Goal: Task Accomplishment & Management: Manage account settings

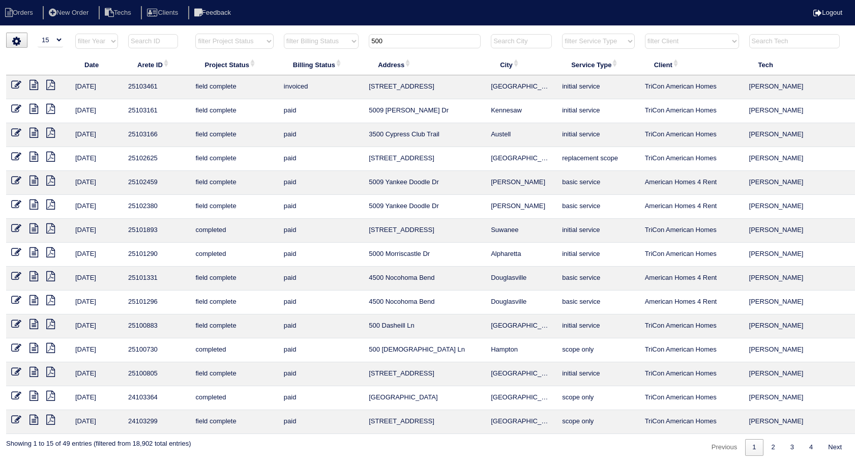
select select "15"
drag, startPoint x: 399, startPoint y: 39, endPoint x: 299, endPoint y: 52, distance: 100.0
click at [299, 52] on tr "filter Year -- Any Year -- 2025 2024 2023 2022 2021 2020 2019 filter Project St…" at bounding box center [447, 43] width 882 height 21
type input "1761"
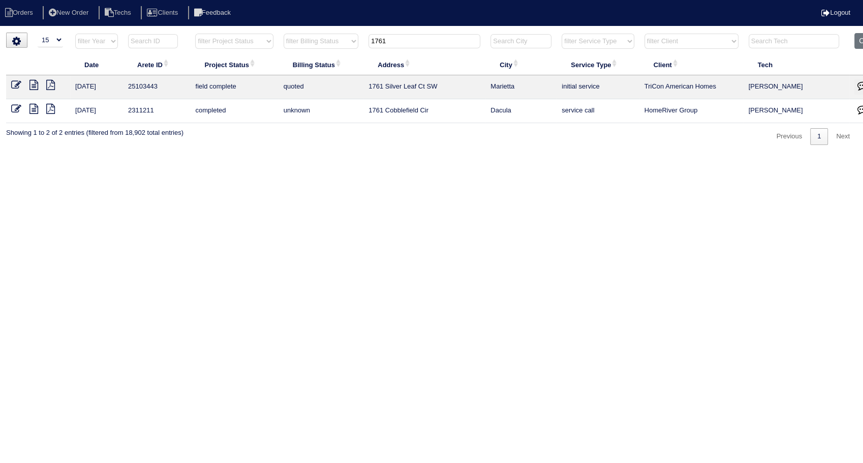
drag, startPoint x: 16, startPoint y: 85, endPoint x: 48, endPoint y: 95, distance: 33.0
click at [16, 85] on icon at bounding box center [16, 85] width 10 height 10
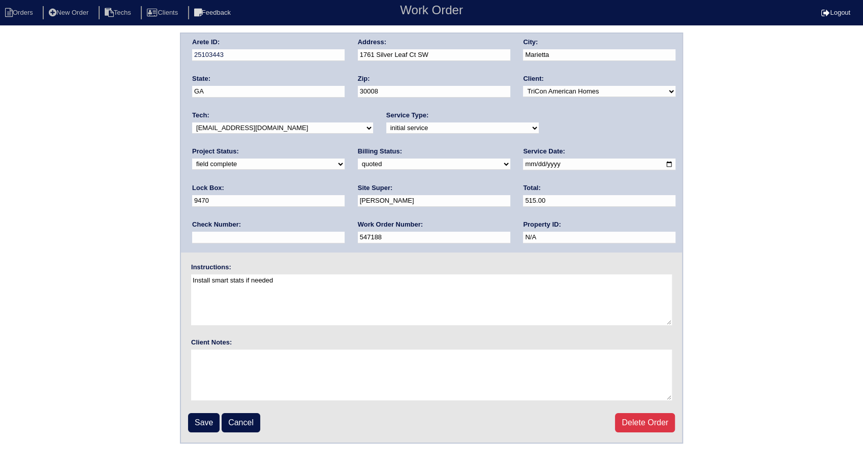
drag, startPoint x: 207, startPoint y: 166, endPoint x: 206, endPoint y: 171, distance: 5.1
click at [358, 166] on select "need to quote quoted need to invoice invoiced paid warranty purchase order need…" at bounding box center [434, 164] width 153 height 11
select select "invoiced"
click at [358, 159] on select "need to quote quoted need to invoice invoiced paid warranty purchase order need…" at bounding box center [434, 164] width 153 height 11
click at [201, 423] on input "Save" at bounding box center [204, 422] width 32 height 19
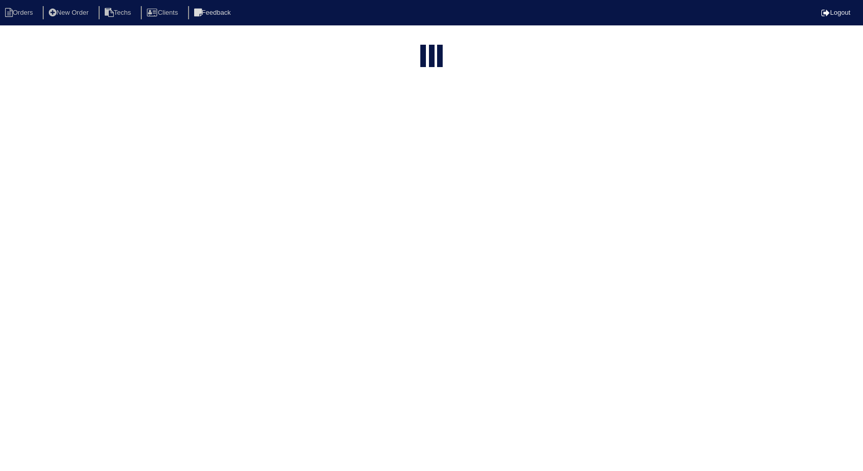
select select "15"
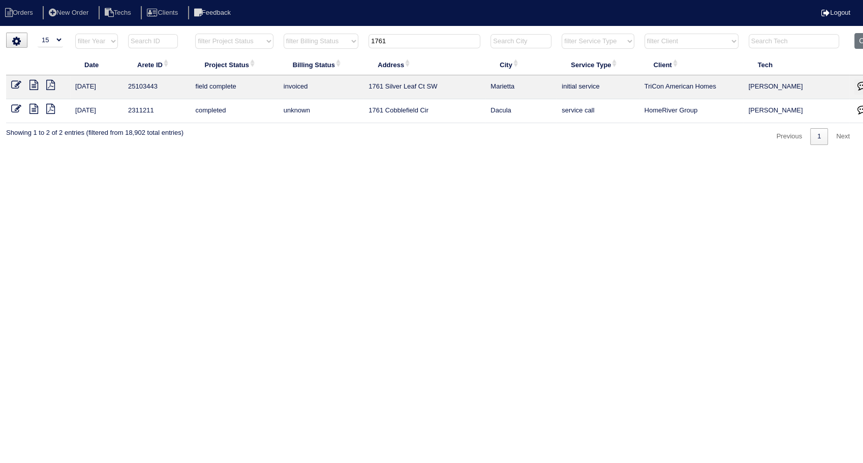
drag, startPoint x: 418, startPoint y: 38, endPoint x: 274, endPoint y: 60, distance: 146.6
click at [274, 60] on table "Date Arete ID Project Status Billing Status Address City Service Type Client Te…" at bounding box center [447, 78] width 882 height 90
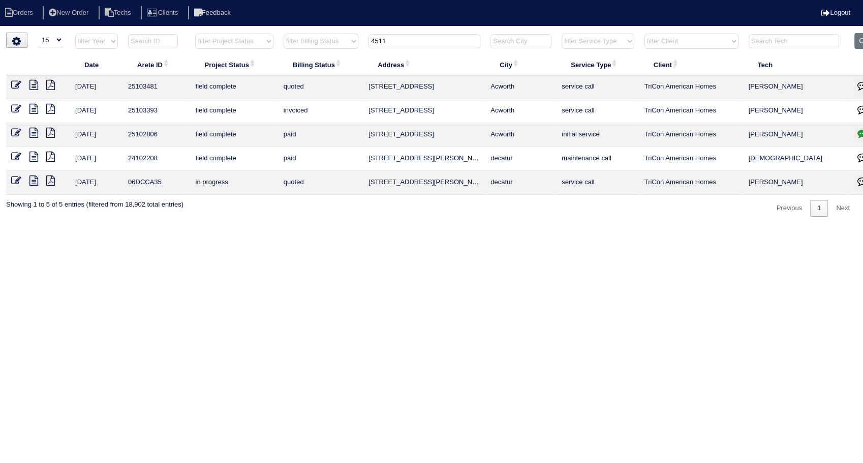
type input "4511"
click at [16, 83] on icon at bounding box center [16, 85] width 10 height 10
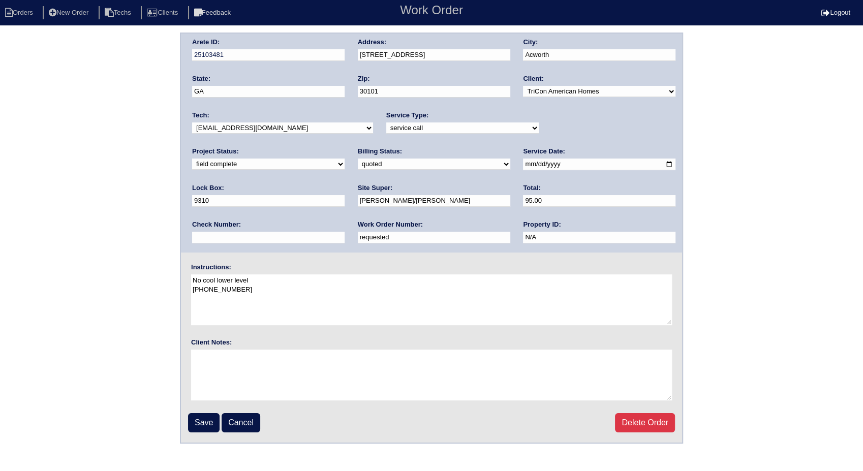
drag, startPoint x: 258, startPoint y: 234, endPoint x: 133, endPoint y: 250, distance: 126.1
click at [133, 250] on div "Arete ID: 25103481 Address: 4511 Grenadine Cir City: Acworth State: GA Zip: 301…" at bounding box center [431, 238] width 863 height 411
type input "549994"
click at [358, 165] on select "need to quote quoted need to invoice invoiced paid warranty purchase order need…" at bounding box center [434, 164] width 153 height 11
select select "invoiced"
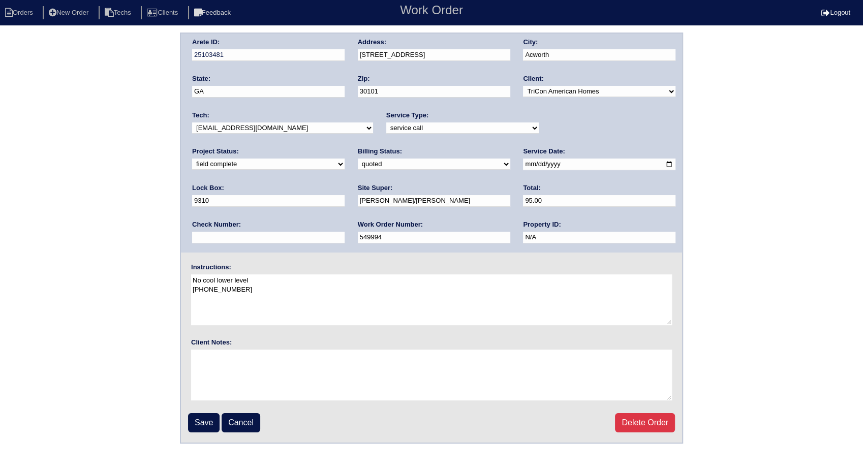
click at [358, 159] on select "need to quote quoted need to invoice invoiced paid warranty purchase order need…" at bounding box center [434, 164] width 153 height 11
drag, startPoint x: 211, startPoint y: 416, endPoint x: 240, endPoint y: 298, distance: 121.0
click at [210, 415] on input "Save" at bounding box center [204, 422] width 32 height 19
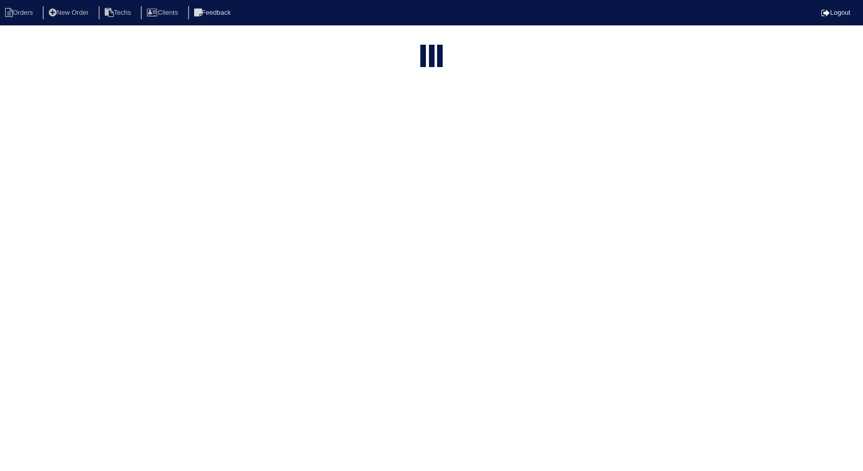
select select "15"
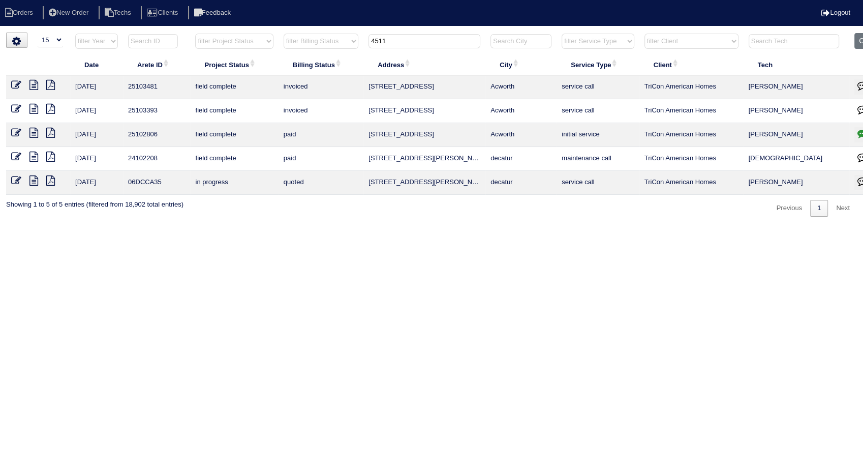
drag, startPoint x: 403, startPoint y: 40, endPoint x: 310, endPoint y: 55, distance: 93.7
click at [310, 55] on table "Date Arete ID Project Status Billing Status Address City Service Type Client Te…" at bounding box center [447, 114] width 882 height 162
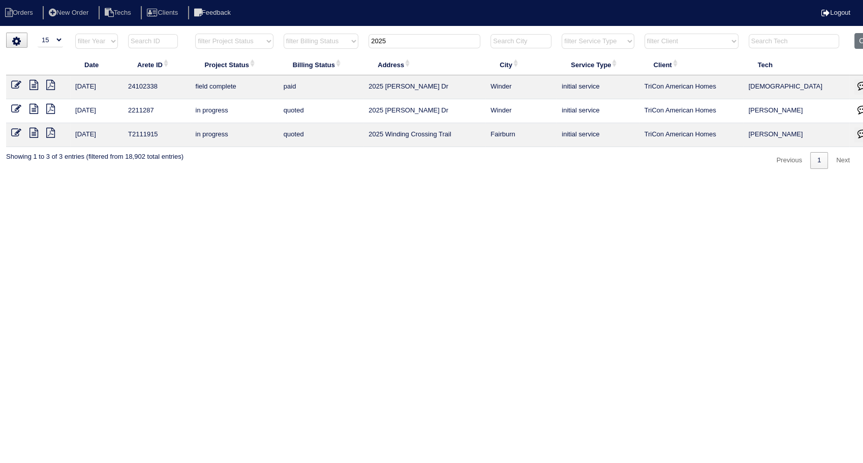
drag, startPoint x: 402, startPoint y: 38, endPoint x: 304, endPoint y: 65, distance: 102.4
click at [304, 65] on table "Date Arete ID Project Status Billing Status Address City Service Type Client Te…" at bounding box center [447, 90] width 882 height 114
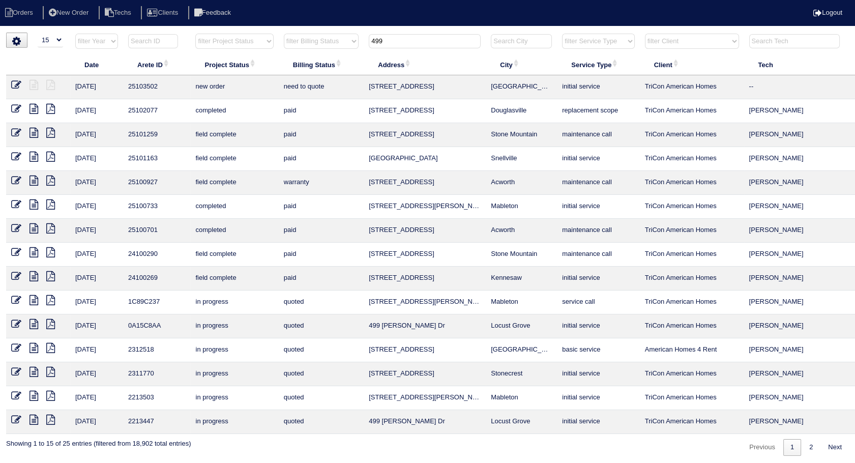
drag, startPoint x: 401, startPoint y: 35, endPoint x: 332, endPoint y: 49, distance: 70.5
click at [332, 49] on tr "filter Year -- Any Year -- 2025 2024 2023 2022 2021 2020 2019 filter Project St…" at bounding box center [447, 43] width 882 height 21
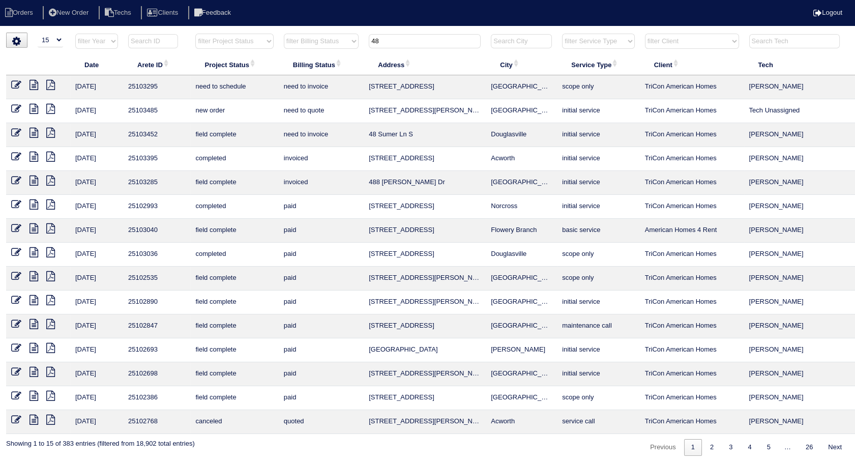
type input "48"
click at [32, 136] on icon at bounding box center [33, 133] width 9 height 10
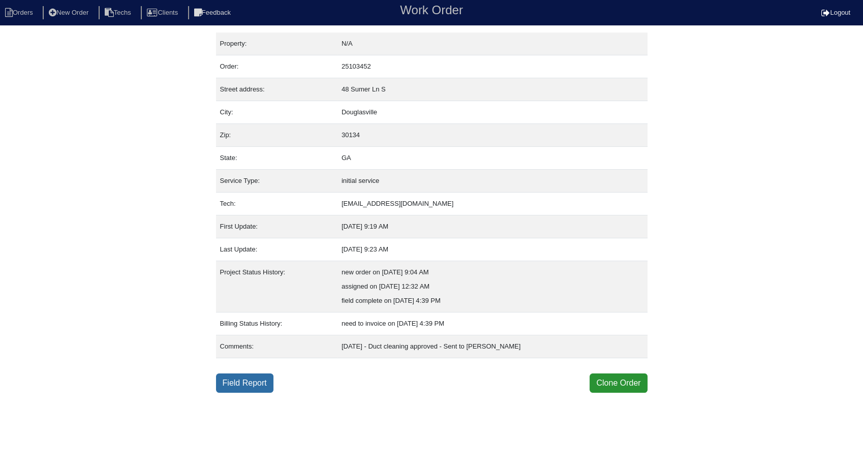
click at [246, 384] on link "Field Report" at bounding box center [244, 383] width 57 height 19
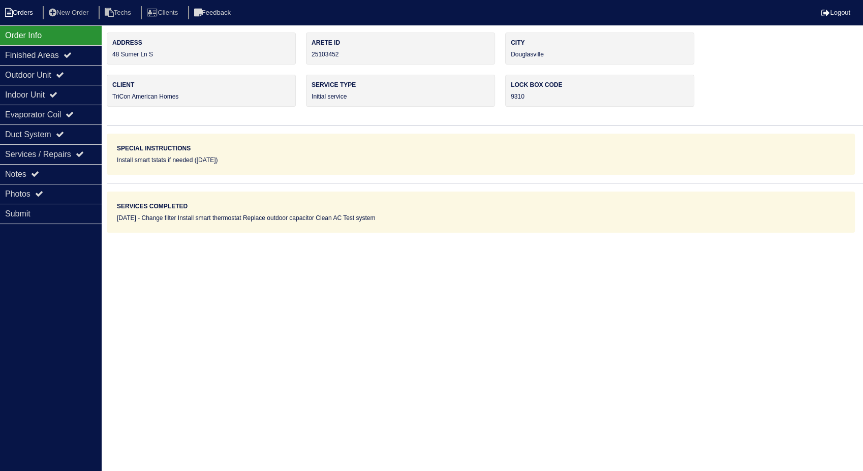
drag, startPoint x: 22, startPoint y: 8, endPoint x: 98, endPoint y: 14, distance: 76.0
click at [22, 8] on li "Orders" at bounding box center [20, 13] width 41 height 14
select select "15"
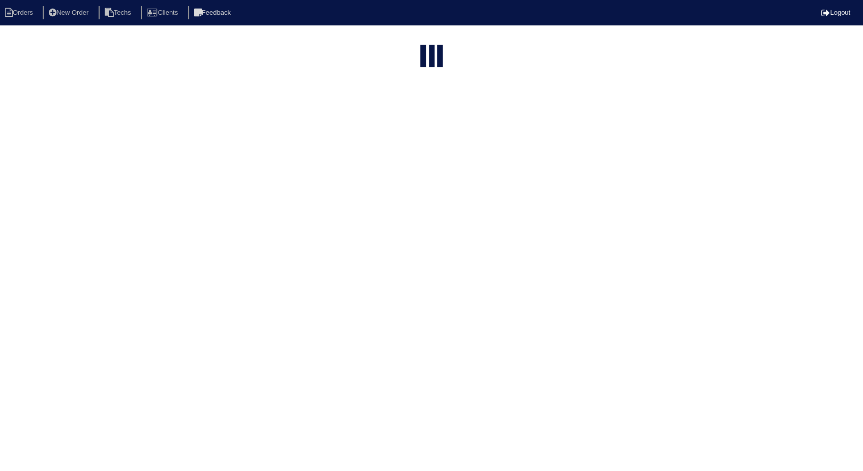
type input "48"
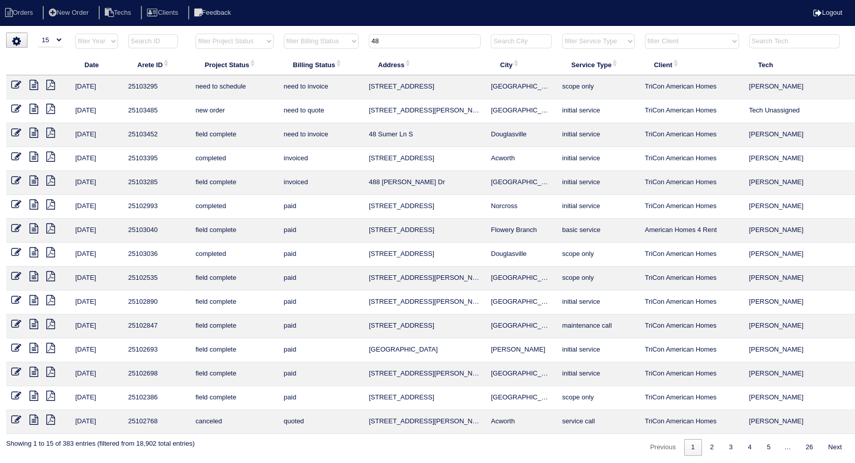
click at [15, 130] on icon at bounding box center [16, 133] width 10 height 10
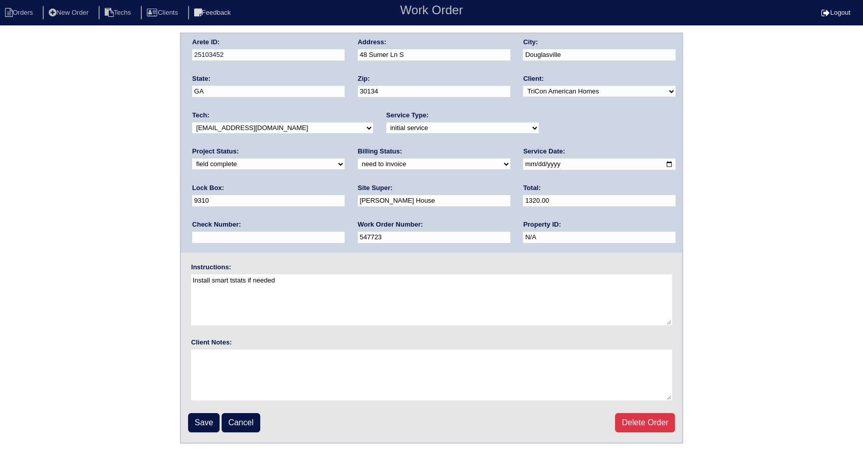
click at [358, 168] on select "need to quote quoted need to invoice invoiced paid warranty purchase order need…" at bounding box center [434, 164] width 153 height 11
select select "invoiced"
click at [358, 159] on select "need to quote quoted need to invoice invoiced paid warranty purchase order need…" at bounding box center [434, 164] width 153 height 11
click at [210, 414] on input "Save" at bounding box center [204, 422] width 32 height 19
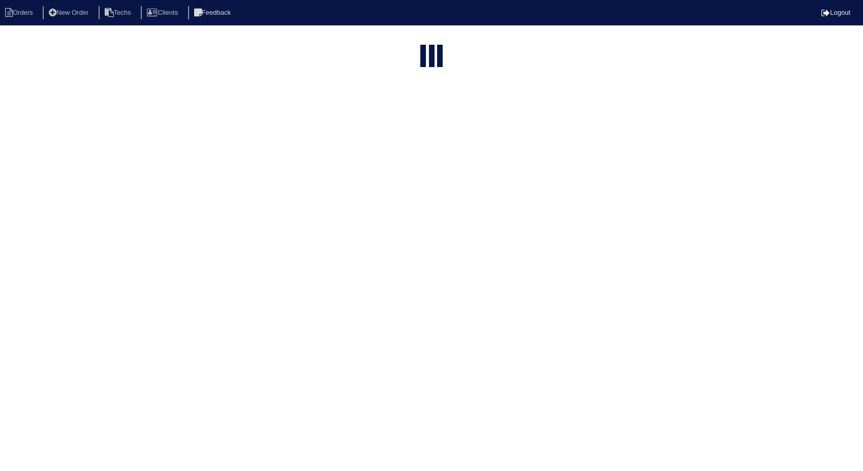
select select "15"
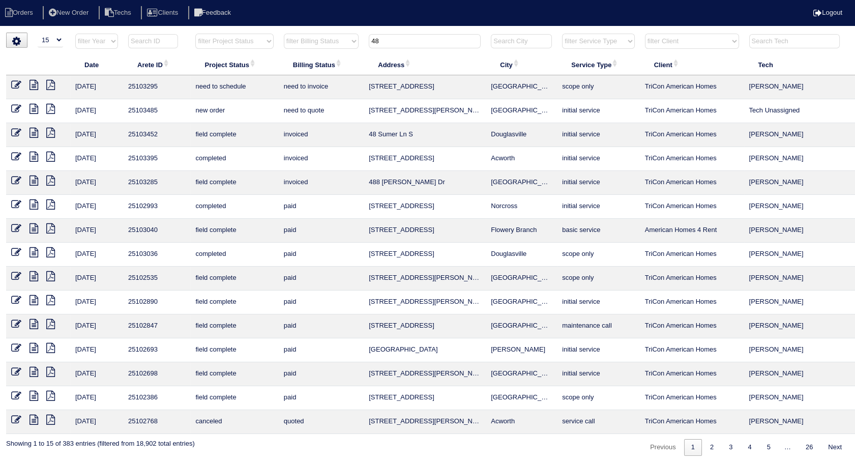
drag, startPoint x: 394, startPoint y: 40, endPoint x: 352, endPoint y: 45, distance: 42.6
click at [352, 45] on tr "filter Year -- Any Year -- 2025 2024 2023 2022 2021 2020 2019 filter Project St…" at bounding box center [447, 43] width 882 height 21
type input "1770"
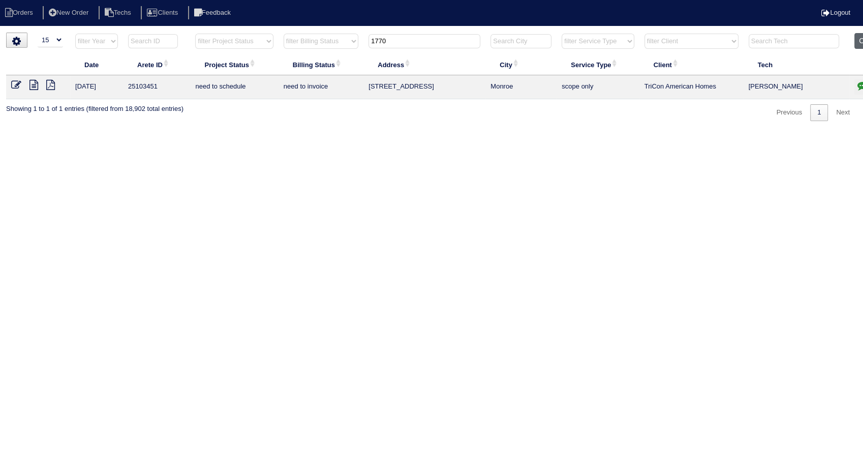
click at [861, 40] on button "Clear" at bounding box center [868, 41] width 26 height 16
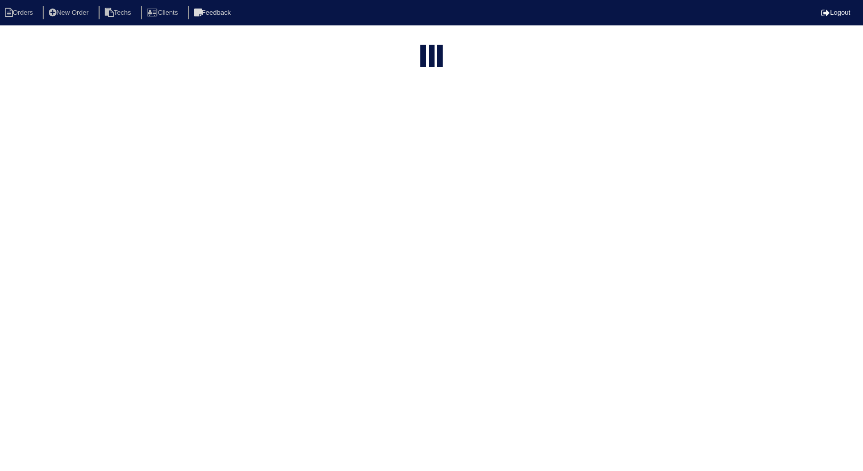
select select "15"
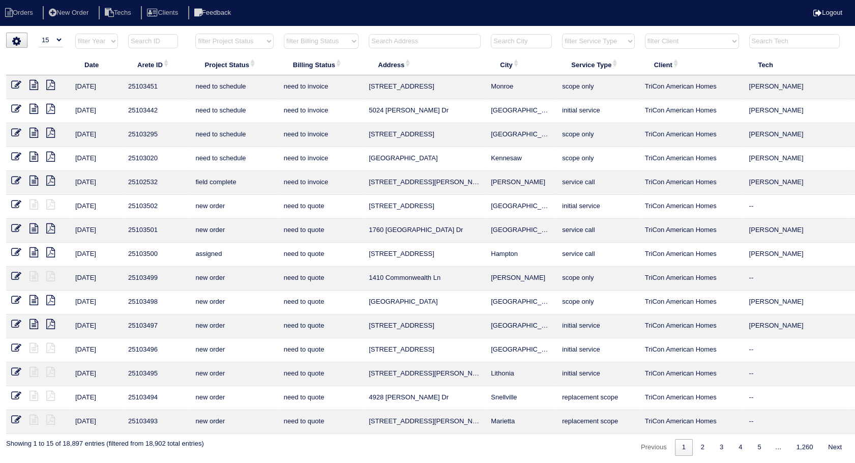
click at [322, 39] on select "filter Billing Status -- Any Billing Status -- need to quote quoted need to inv…" at bounding box center [321, 41] width 75 height 15
click at [284, 34] on select "filter Billing Status -- Any Billing Status -- need to quote quoted need to inv…" at bounding box center [321, 41] width 75 height 15
select select "need to invoice"
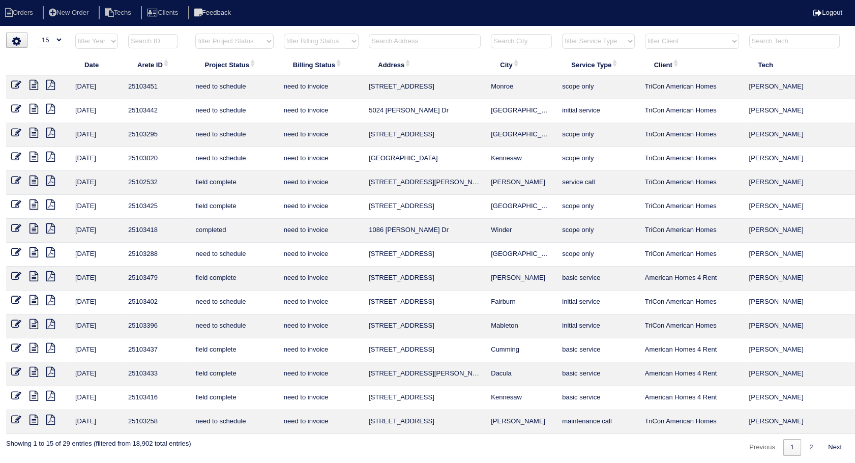
click at [33, 202] on icon at bounding box center [33, 204] width 9 height 10
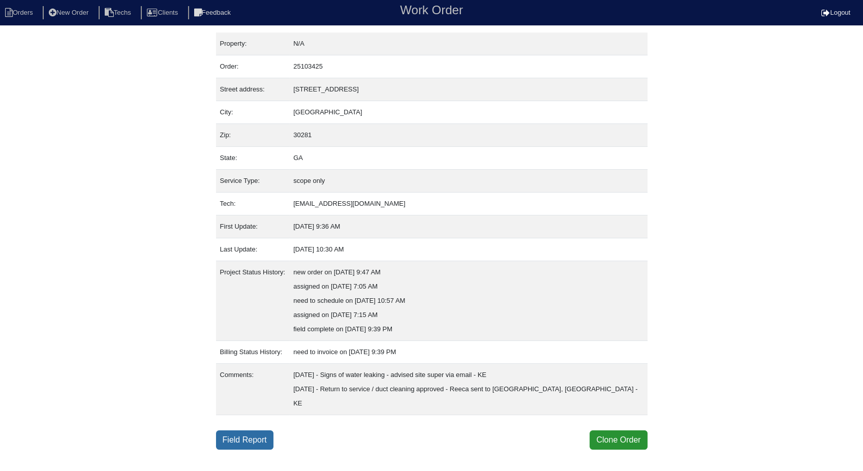
click at [242, 431] on link "Field Report" at bounding box center [244, 440] width 57 height 19
click at [253, 431] on link "Field Report" at bounding box center [244, 440] width 57 height 19
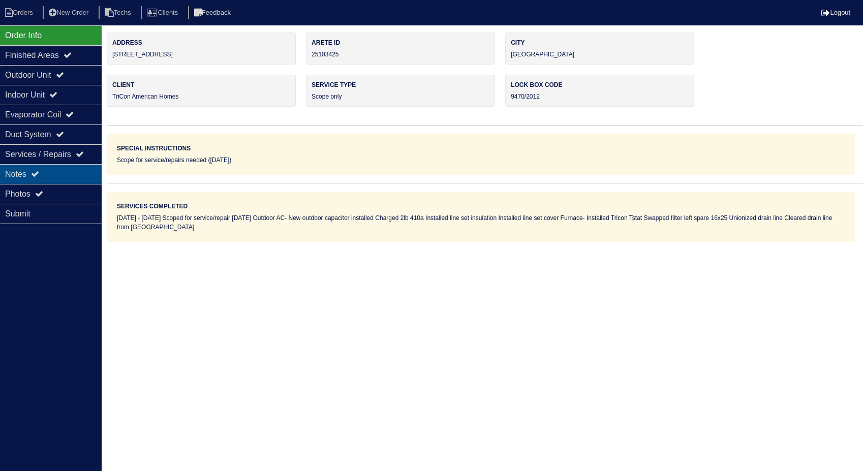
click at [37, 170] on icon at bounding box center [35, 174] width 8 height 8
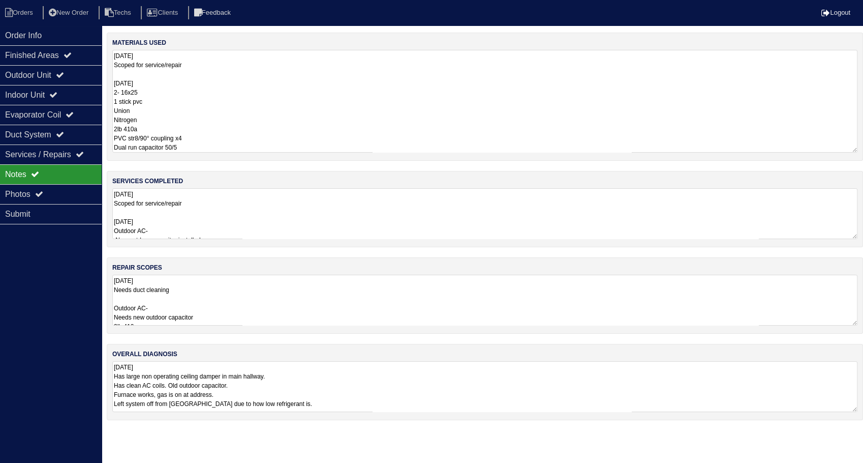
click at [193, 74] on textarea "[DATE] Scoped for service/repair [DATE] 2- 16x25 1 stick pvc Union Nitrogen 2lb…" at bounding box center [484, 101] width 745 height 103
click at [25, 14] on li "Orders" at bounding box center [20, 13] width 41 height 14
select select "15"
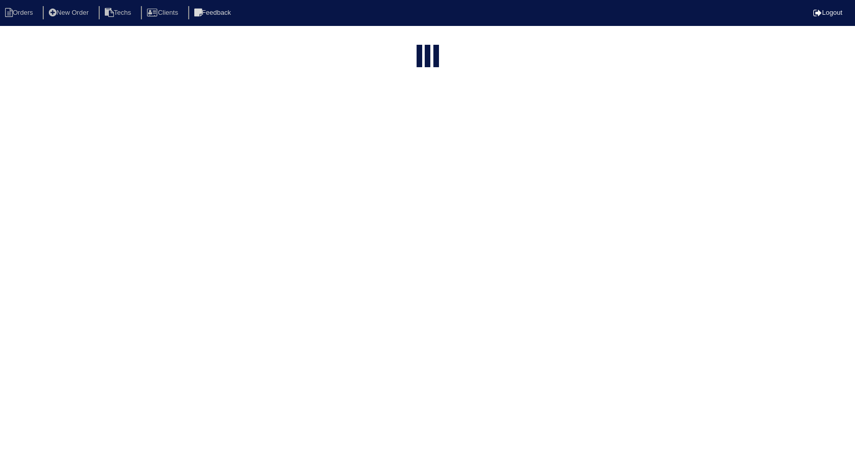
select select "need to invoice"
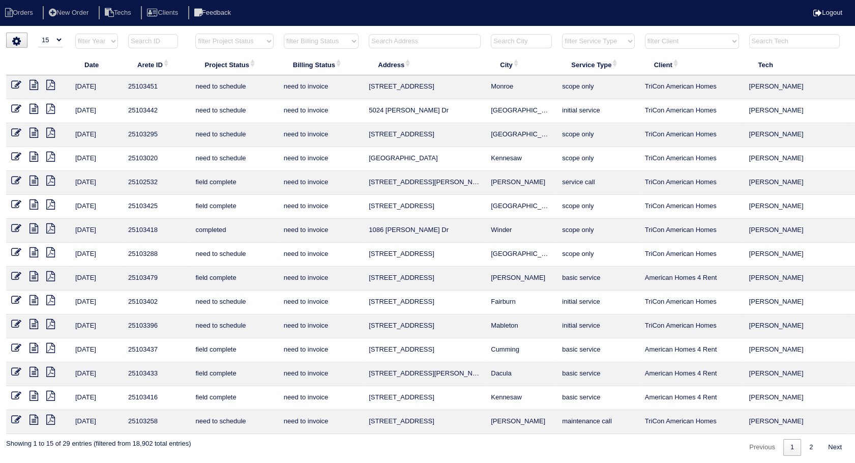
click at [13, 181] on icon at bounding box center [16, 180] width 10 height 10
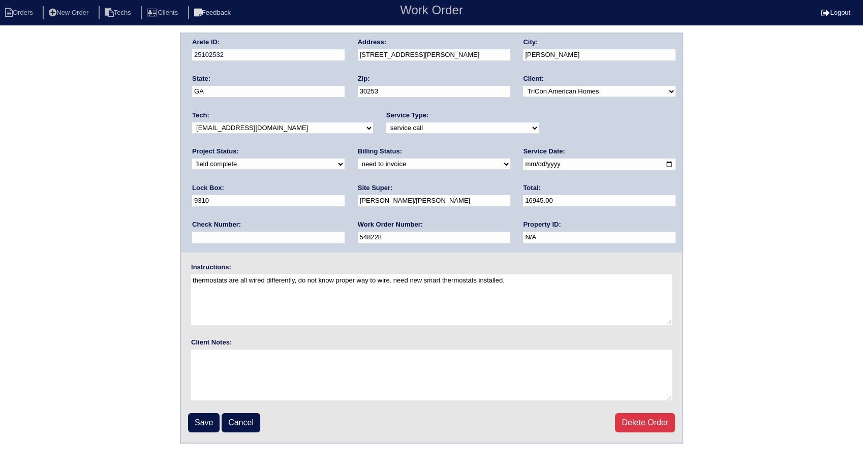
click at [24, 5] on nav "Orders New Order Techs Clients Feedback Work Order Logout" at bounding box center [431, 12] width 863 height 25
click at [33, 18] on li "Orders" at bounding box center [20, 13] width 41 height 14
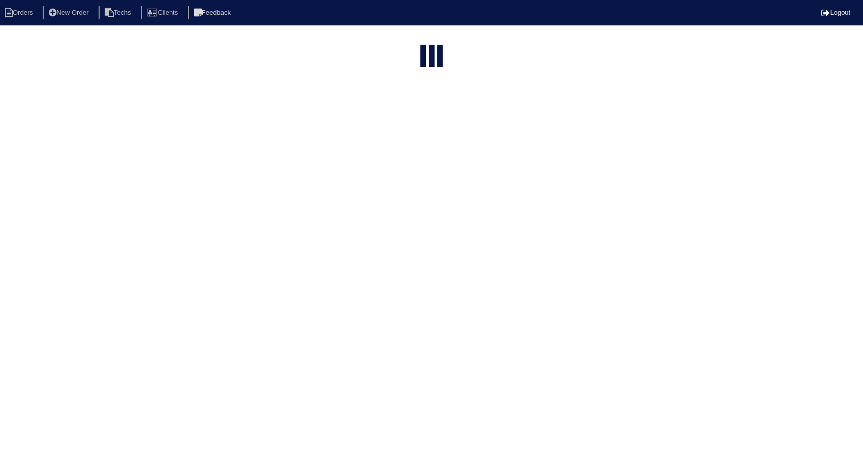
select select "15"
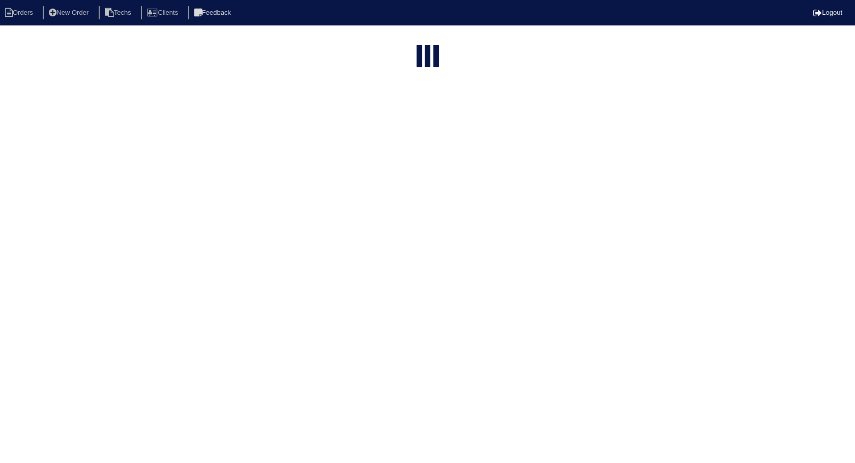
select select "need to invoice"
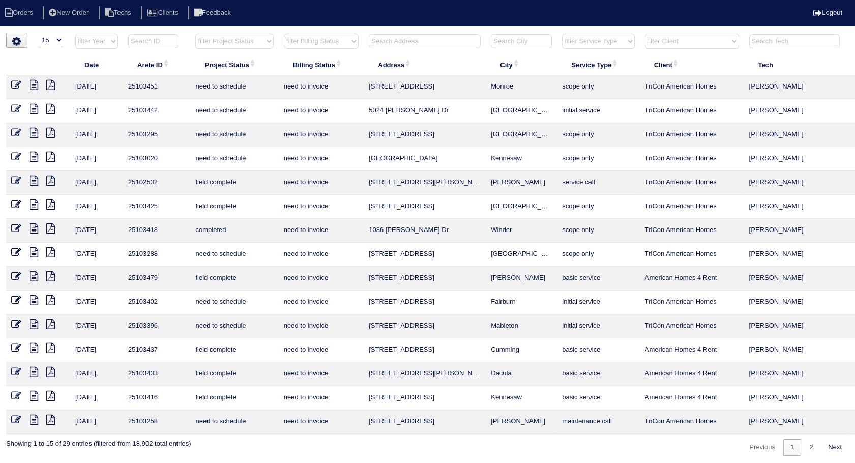
click at [14, 204] on icon at bounding box center [16, 204] width 10 height 10
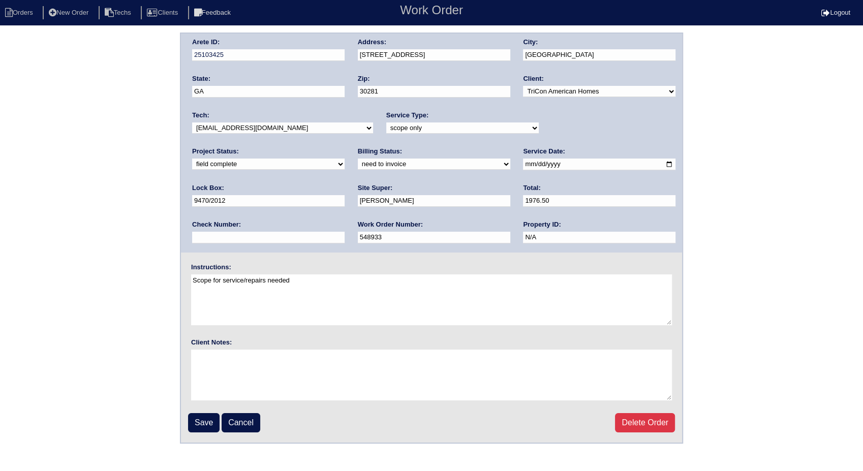
click at [358, 165] on select "need to quote quoted need to invoice invoiced paid warranty purchase order need…" at bounding box center [434, 164] width 153 height 11
select select "invoiced"
click at [358, 159] on select "need to quote quoted need to invoice invoiced paid warranty purchase order need…" at bounding box center [434, 164] width 153 height 11
click at [199, 425] on input "Save" at bounding box center [204, 422] width 32 height 19
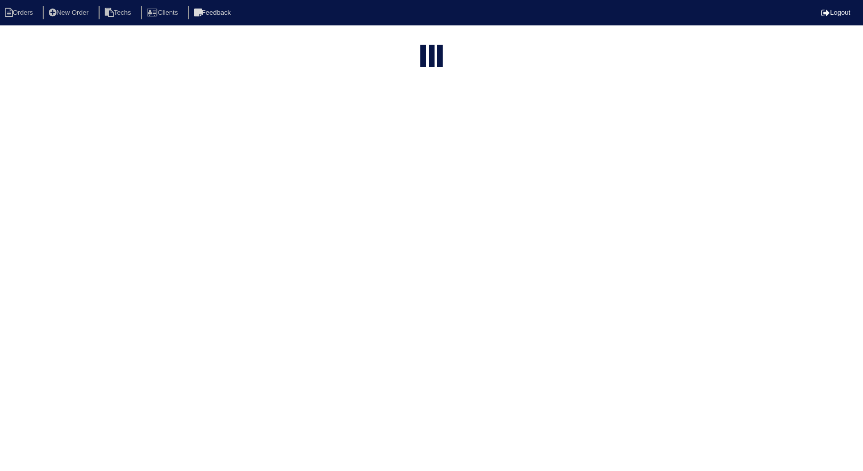
select select "15"
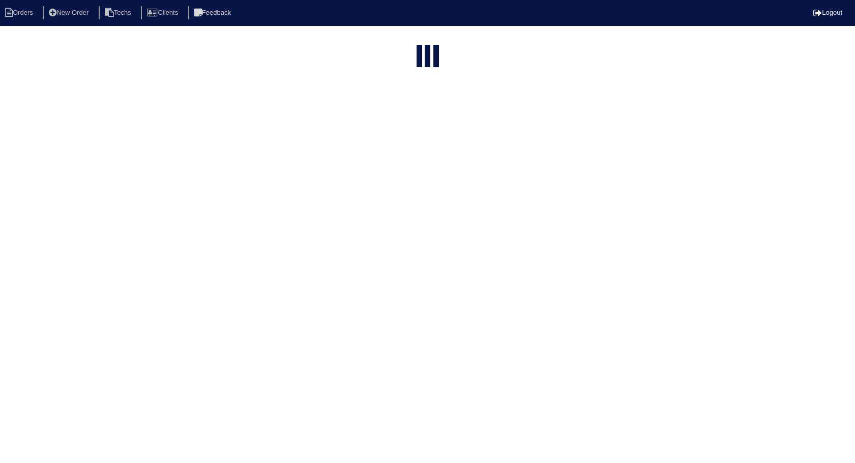
select select "need to invoice"
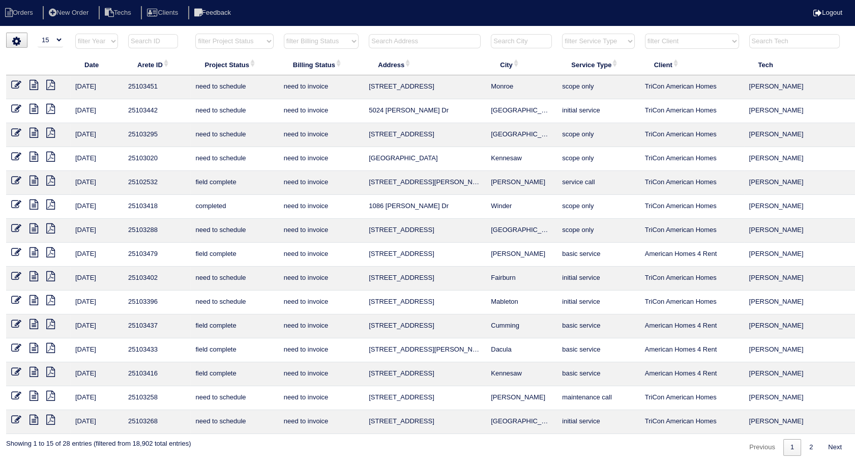
click at [385, 46] on input "text" at bounding box center [425, 41] width 112 height 14
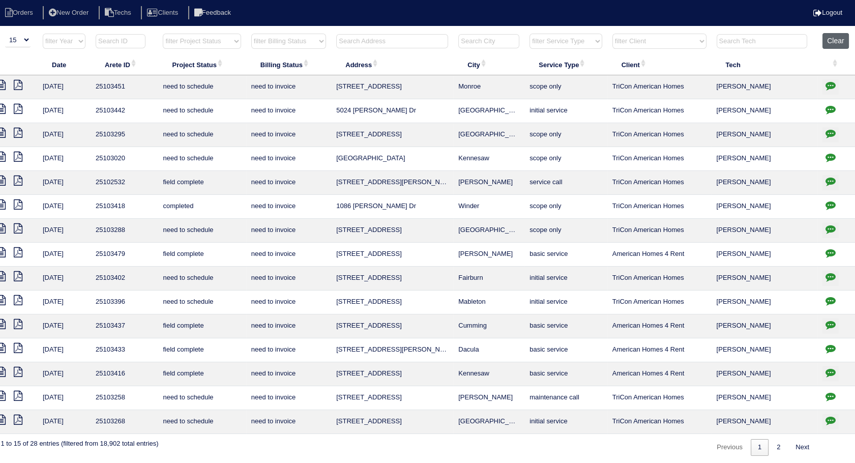
click at [831, 37] on button "Clear" at bounding box center [835, 41] width 26 height 16
select select
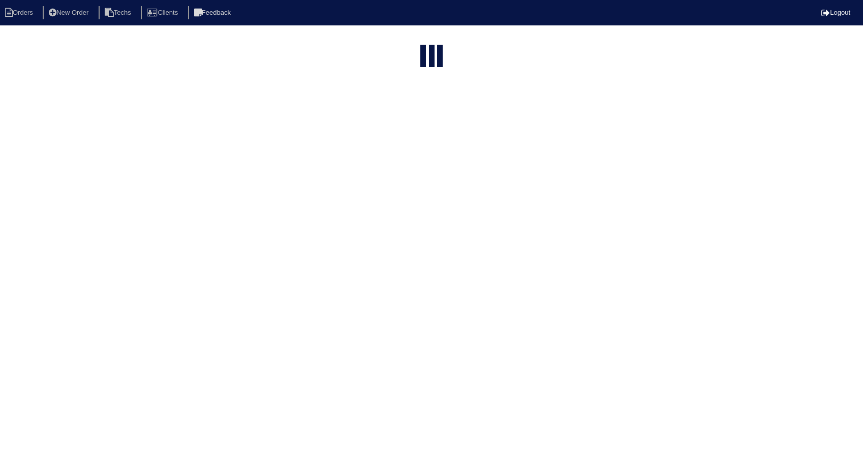
select select "15"
